Goal: Task Accomplishment & Management: Use online tool/utility

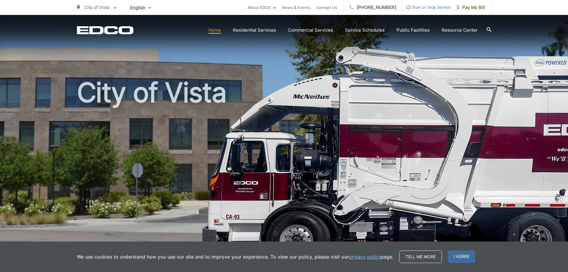
click at [218, 33] on link "Home" at bounding box center [215, 30] width 13 height 7
click at [475, 6] on span "Pay My Bill" at bounding box center [471, 7] width 28 height 7
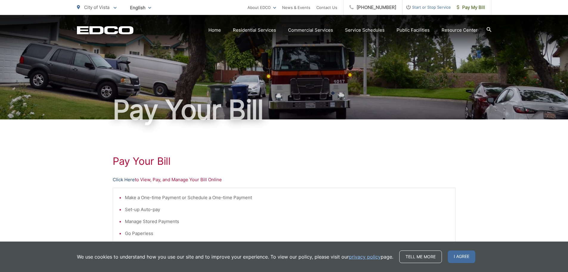
click at [130, 181] on link "Click Here" at bounding box center [124, 179] width 22 height 7
